Goal: Transaction & Acquisition: Purchase product/service

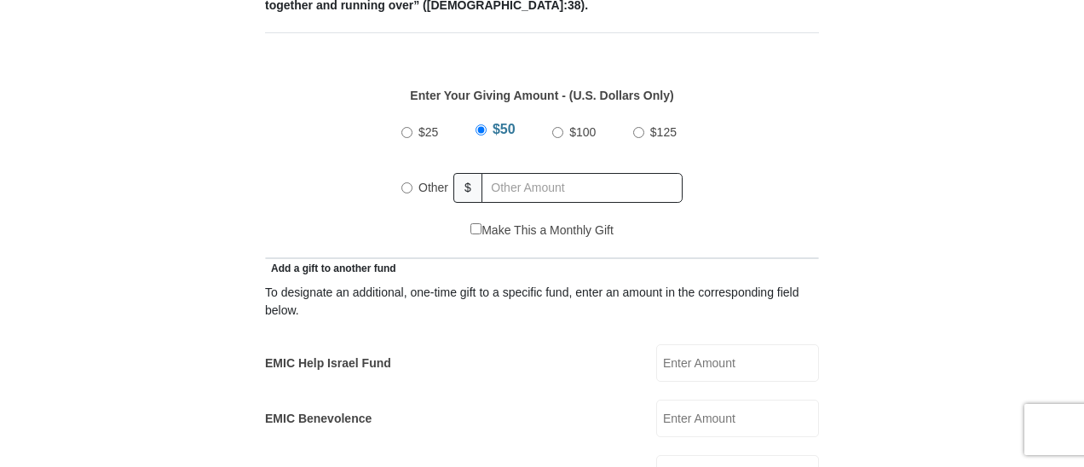
scroll to position [767, 0]
radio input "true"
click at [611, 172] on input "text" at bounding box center [585, 187] width 195 height 30
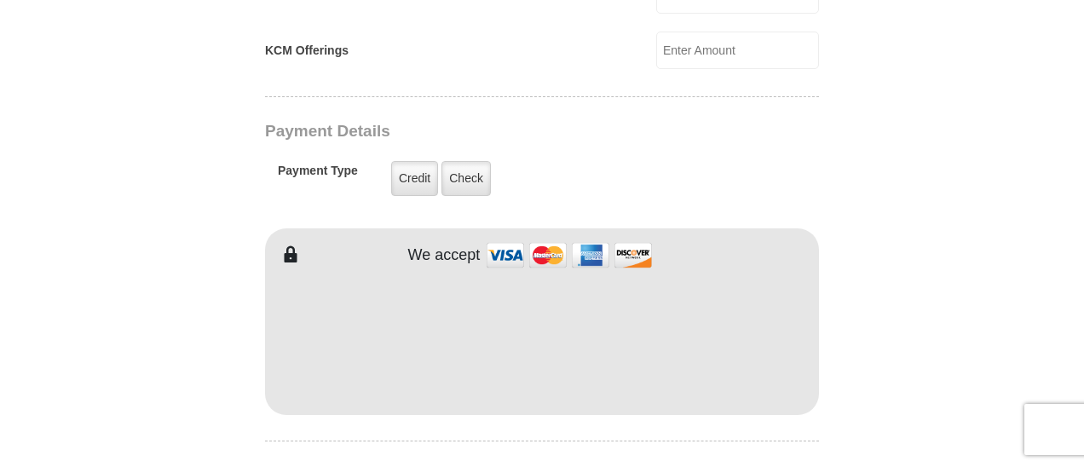
scroll to position [1307, 0]
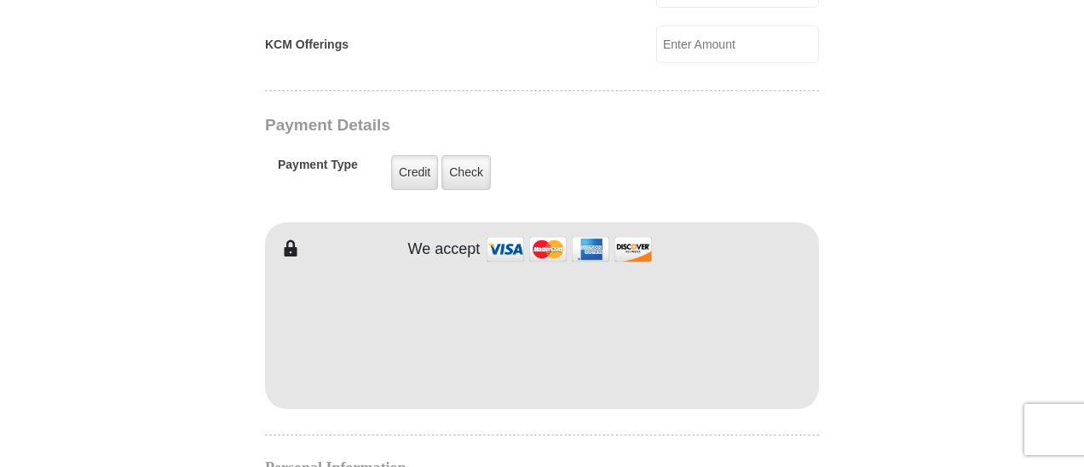
type input "105"
click at [929, 27] on form "[GEOGRAPHIC_DATA][DEMOGRAPHIC_DATA] Online Giving Because of gifts like yours, …" at bounding box center [542, 8] width 972 height 2494
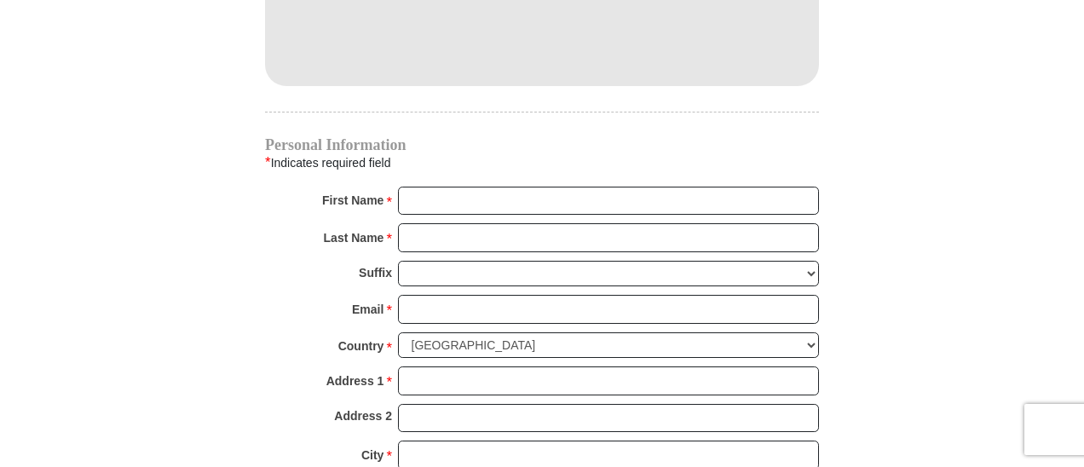
scroll to position [1648, 0]
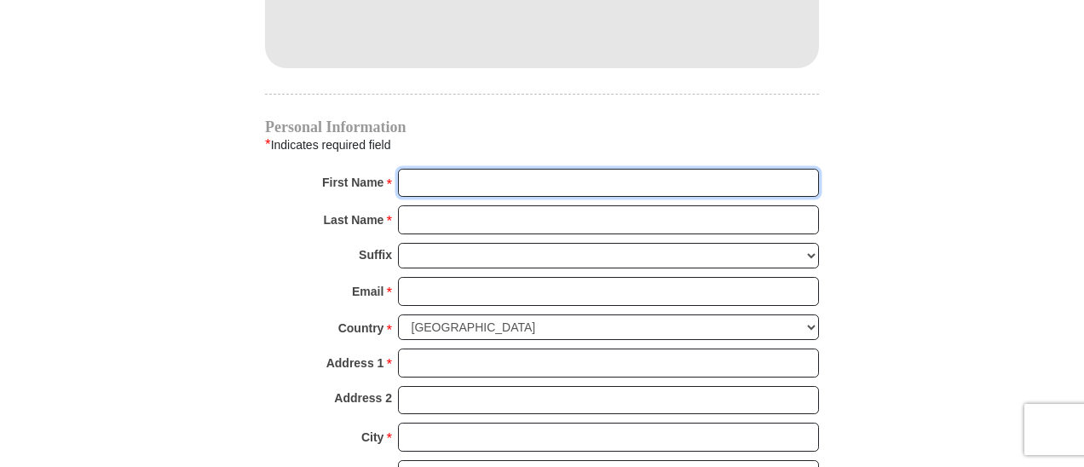
click at [534, 169] on input "First Name *" at bounding box center [608, 183] width 421 height 29
type input "[PERSON_NAME]"
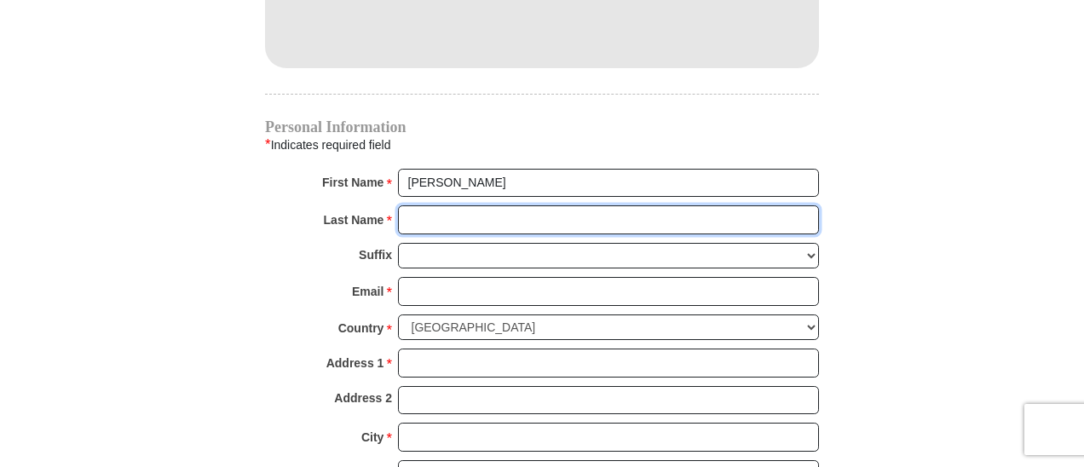
click at [529, 205] on input "Last Name *" at bounding box center [608, 219] width 421 height 29
type input "Page"
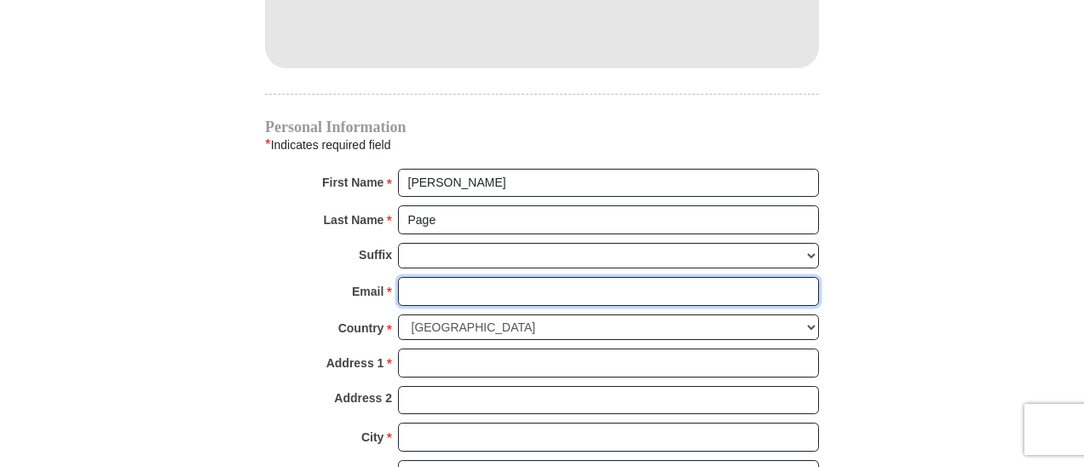
click at [508, 277] on input "Email *" at bounding box center [608, 291] width 421 height 29
type input "[EMAIL_ADDRESS][DOMAIN_NAME]"
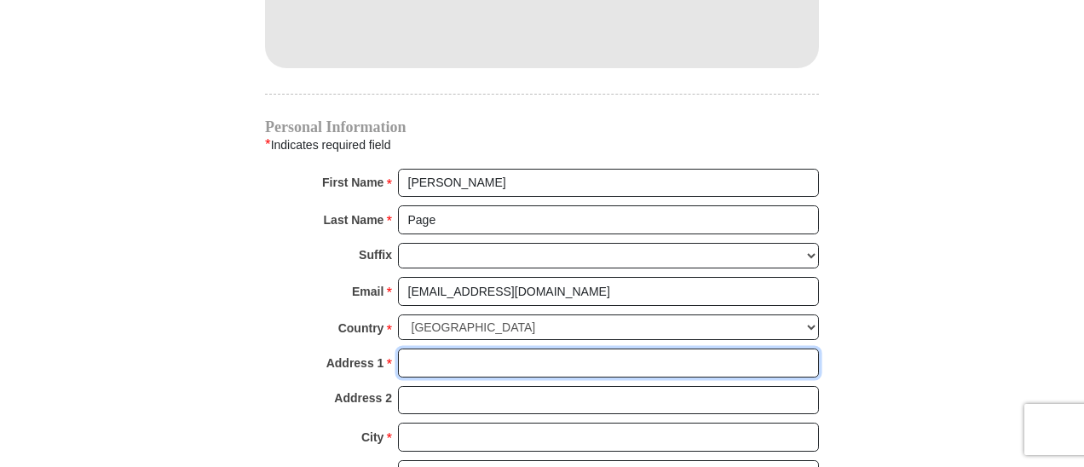
type input "[STREET_ADDRESS]"
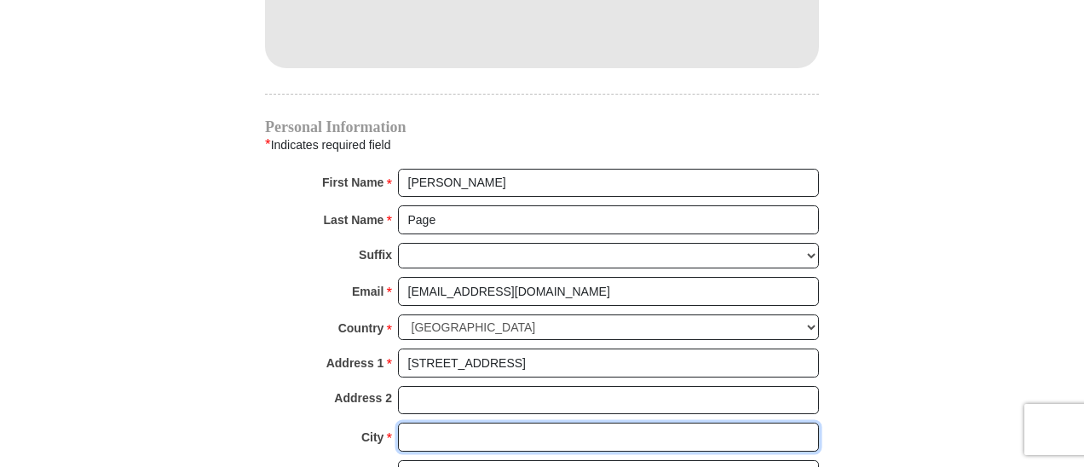
type input "[GEOGRAPHIC_DATA]"
select select "[GEOGRAPHIC_DATA]"
type input "76137"
type input "8173664666"
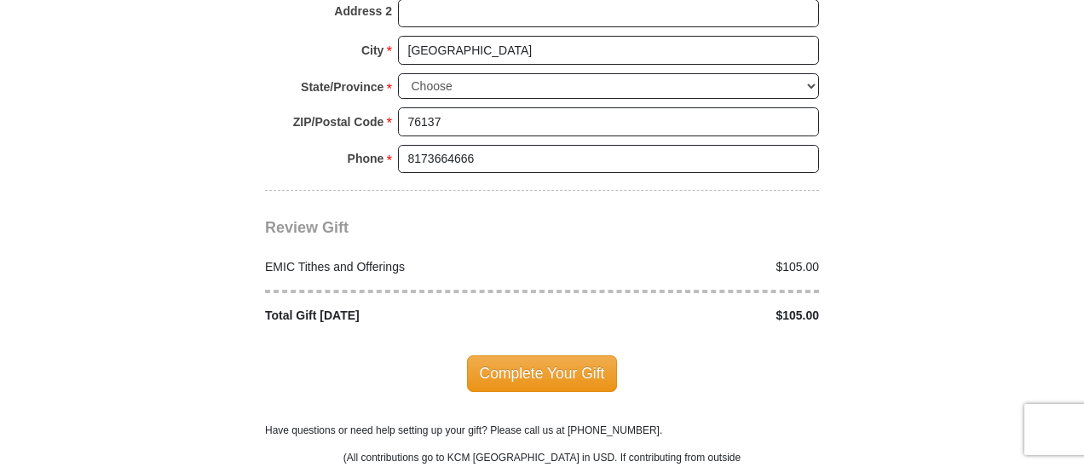
scroll to position [2074, 0]
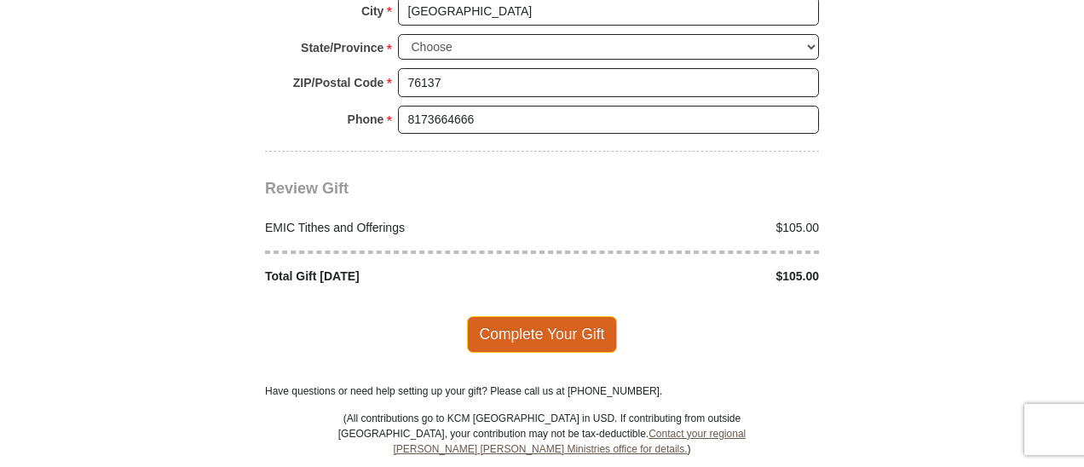
click at [513, 316] on span "Complete Your Gift" at bounding box center [542, 334] width 151 height 36
